Goal: Use online tool/utility: Utilize a website feature to perform a specific function

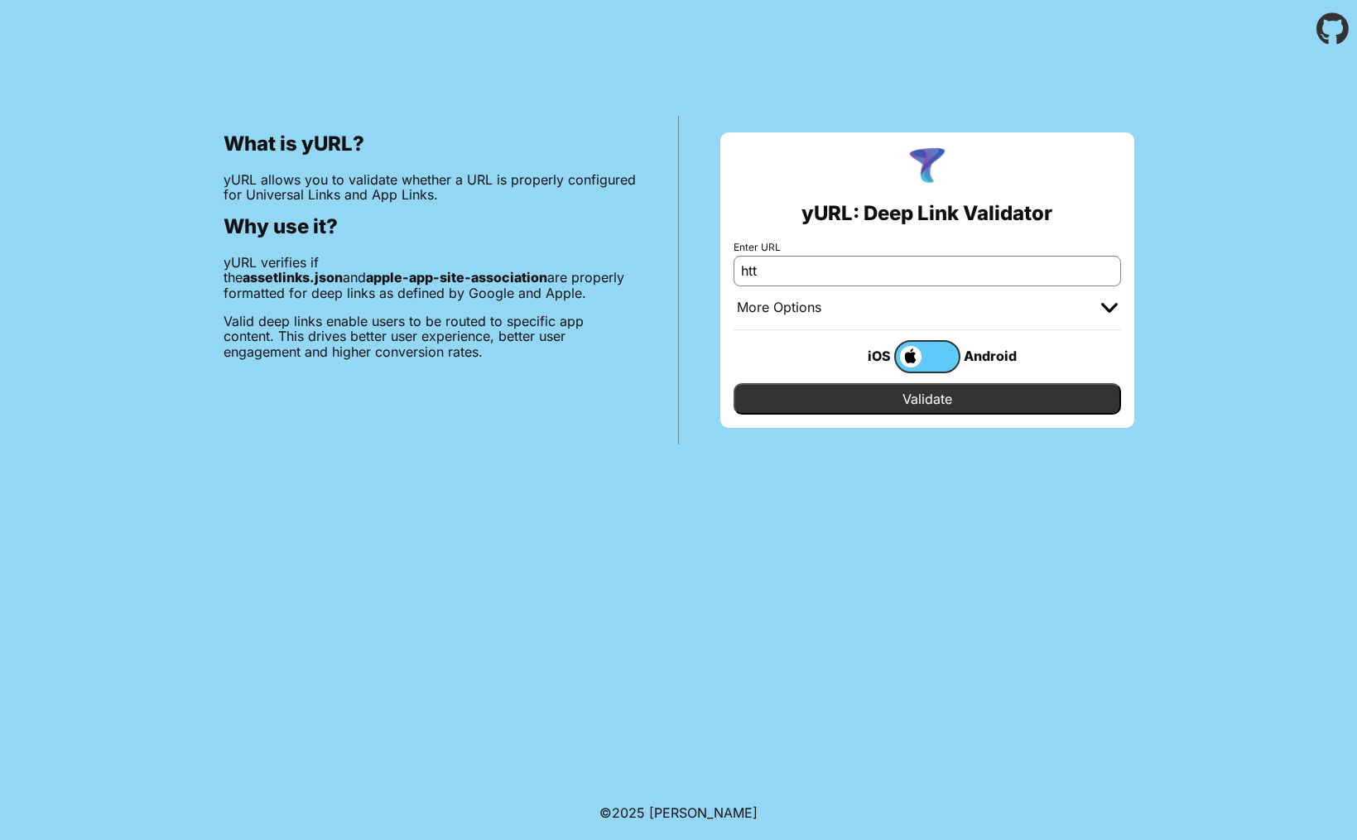
type input "[URL][DOMAIN_NAME]"
click at [919, 406] on input "Validate" at bounding box center [928, 398] width 388 height 31
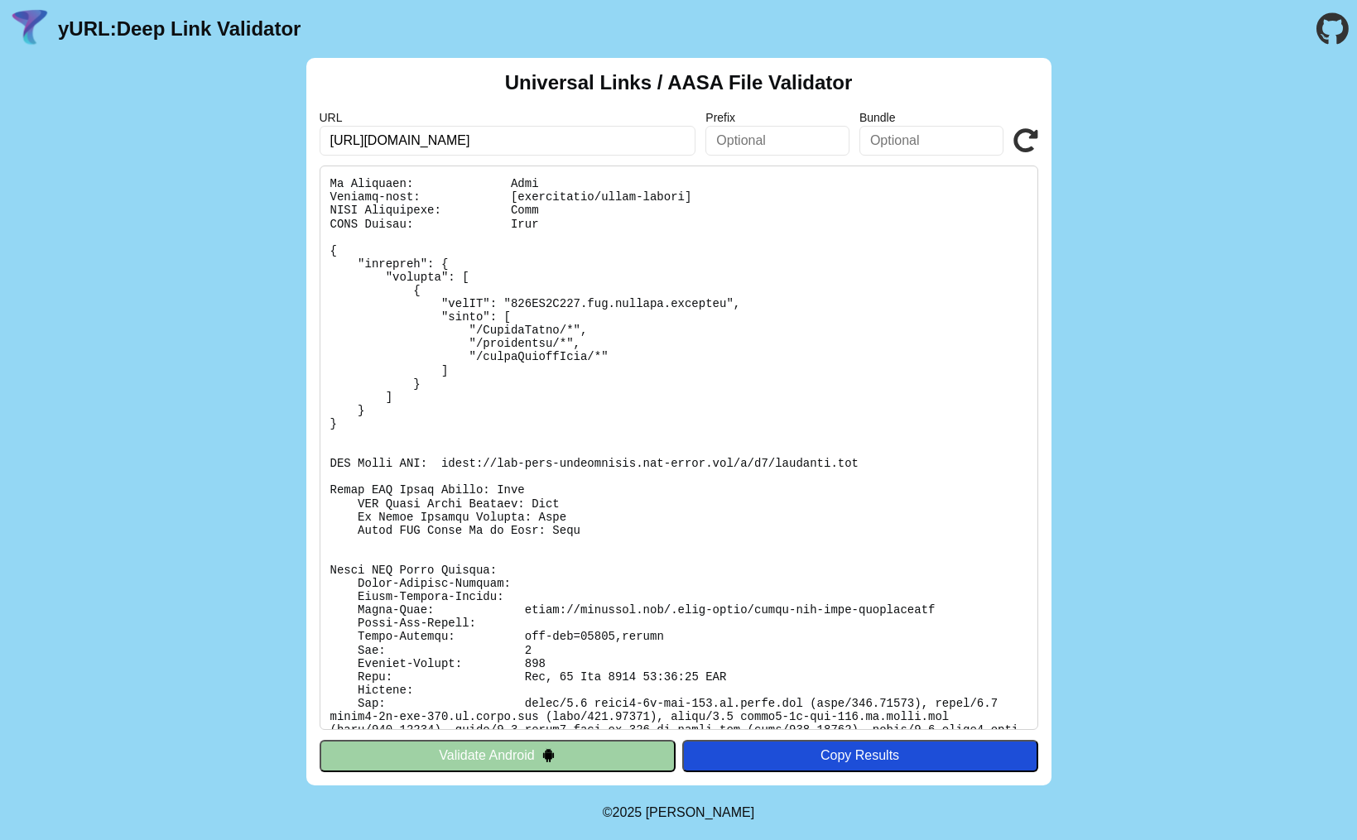
scroll to position [65, 0]
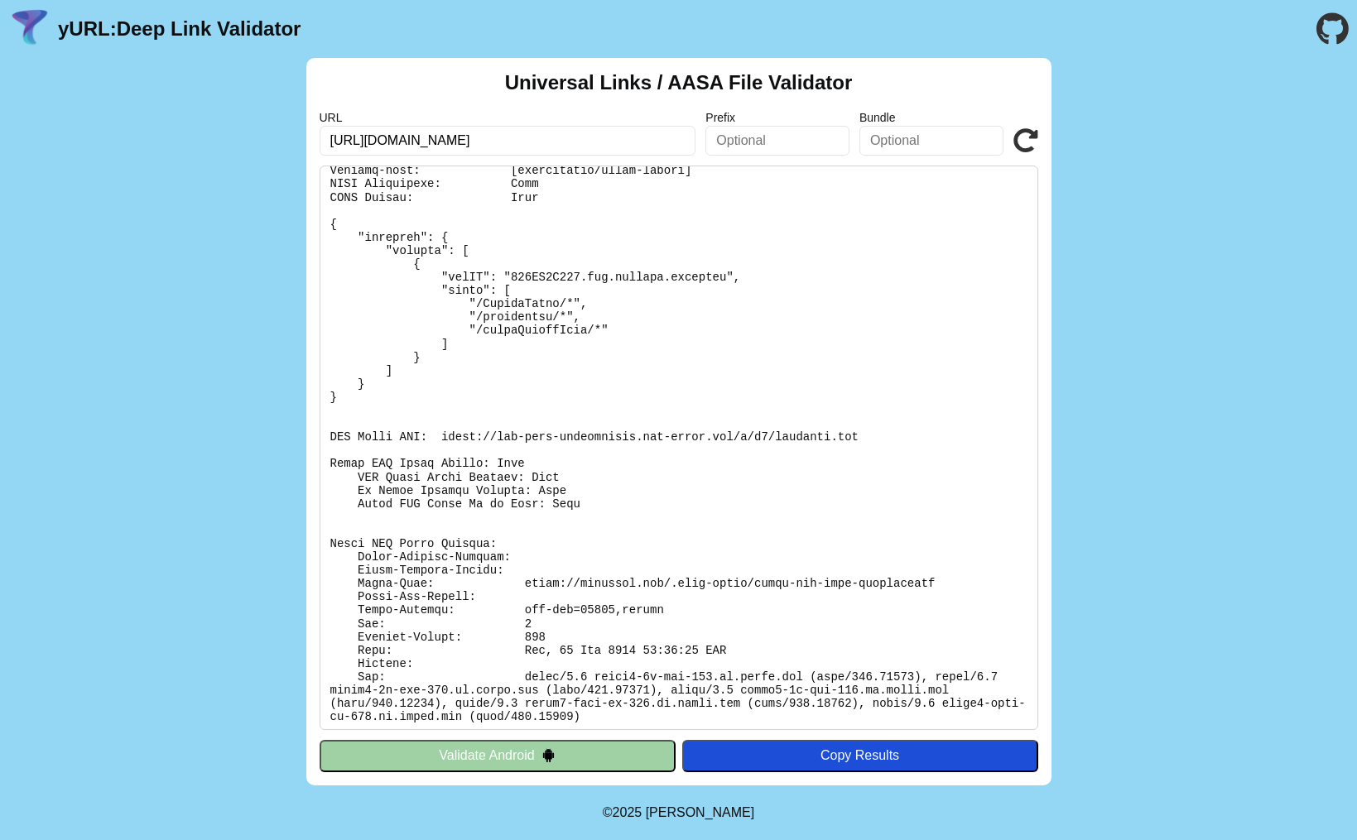
click at [570, 764] on button "Validate Android" at bounding box center [498, 755] width 356 height 31
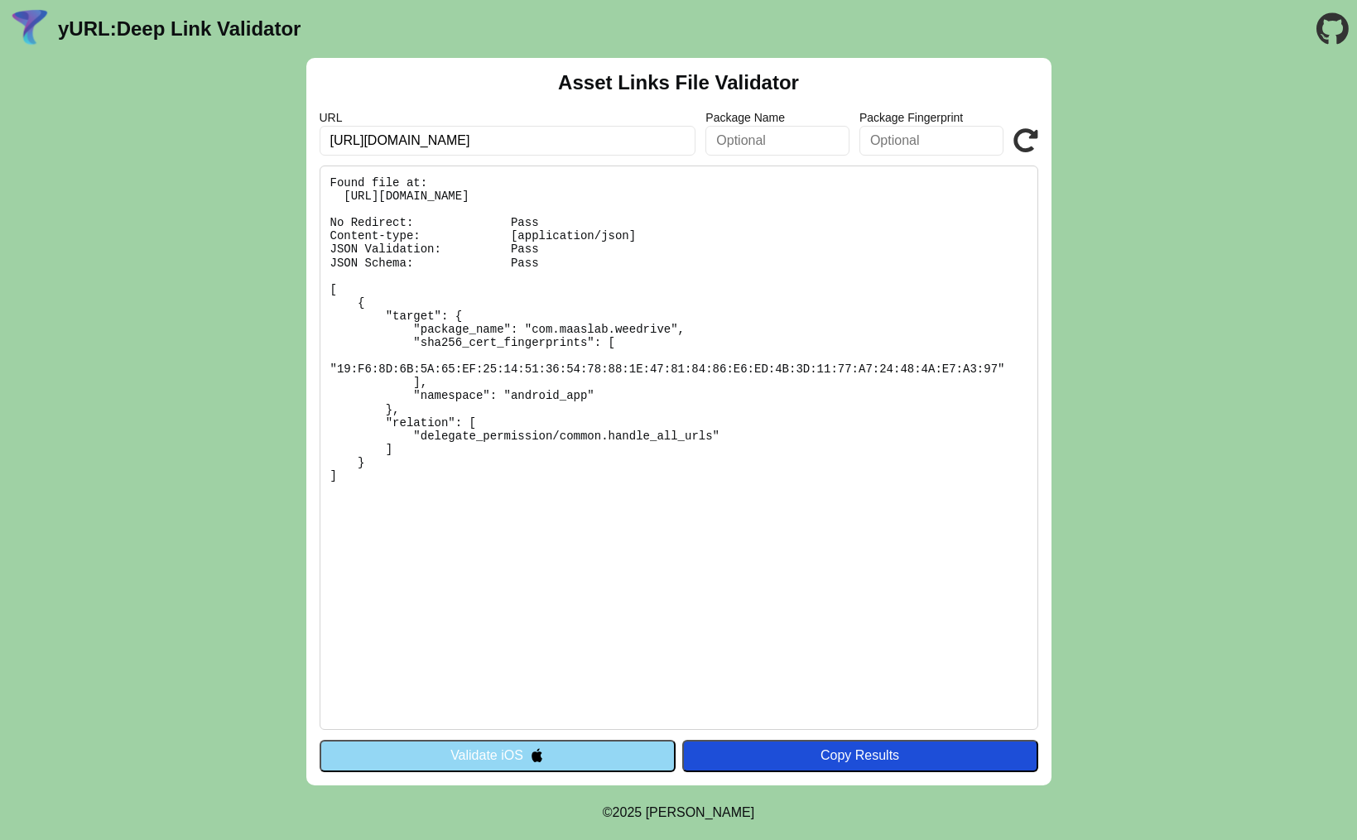
click at [576, 750] on button "Validate iOS" at bounding box center [498, 755] width 356 height 31
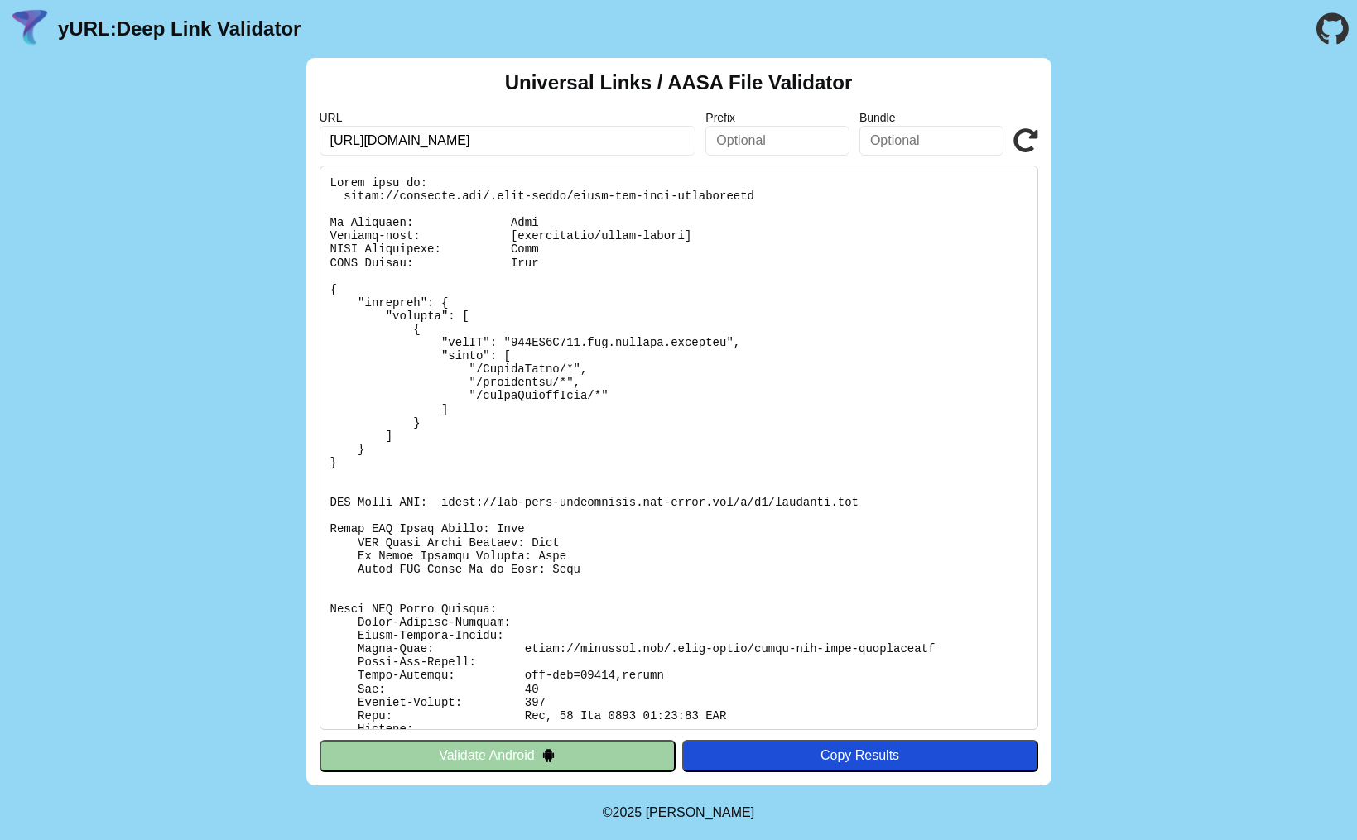
scroll to position [65, 0]
